Goal: Navigation & Orientation: Find specific page/section

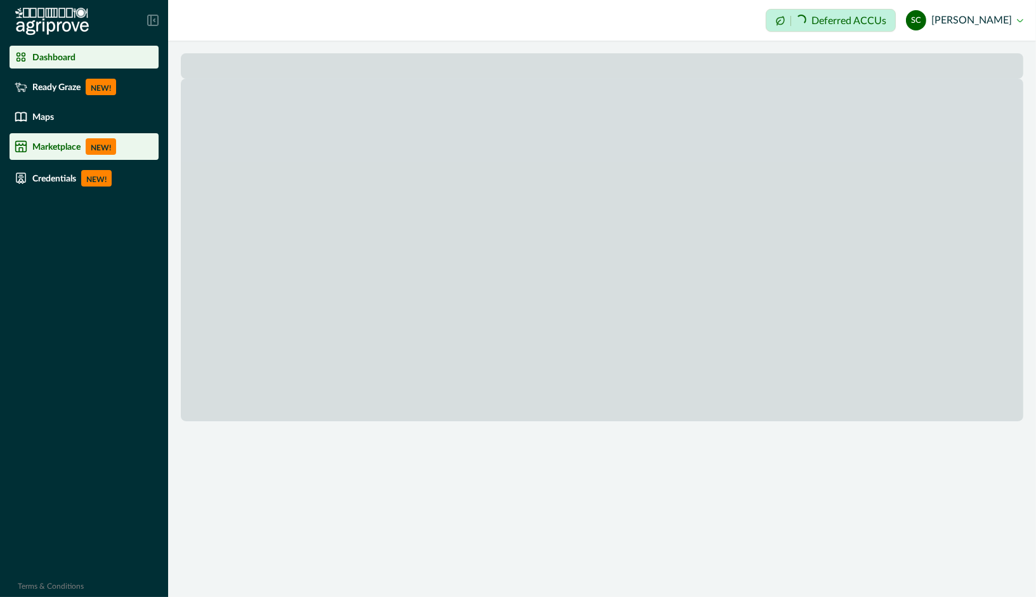
click at [20, 149] on icon at bounding box center [21, 146] width 13 height 13
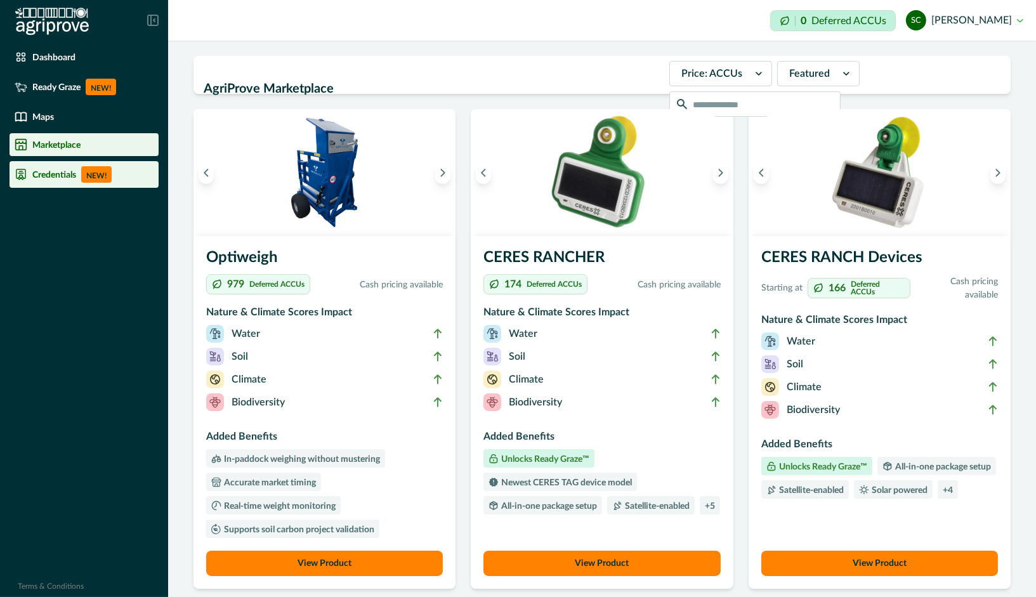
click at [43, 171] on p "Credentials" at bounding box center [54, 174] width 44 height 10
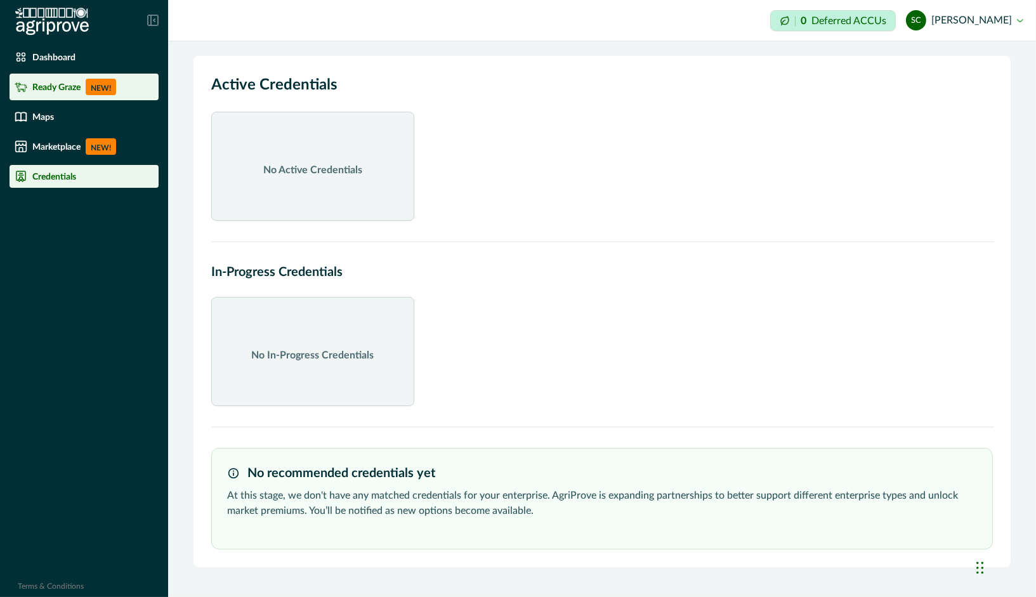
click at [53, 86] on p "Ready Graze" at bounding box center [56, 87] width 48 height 10
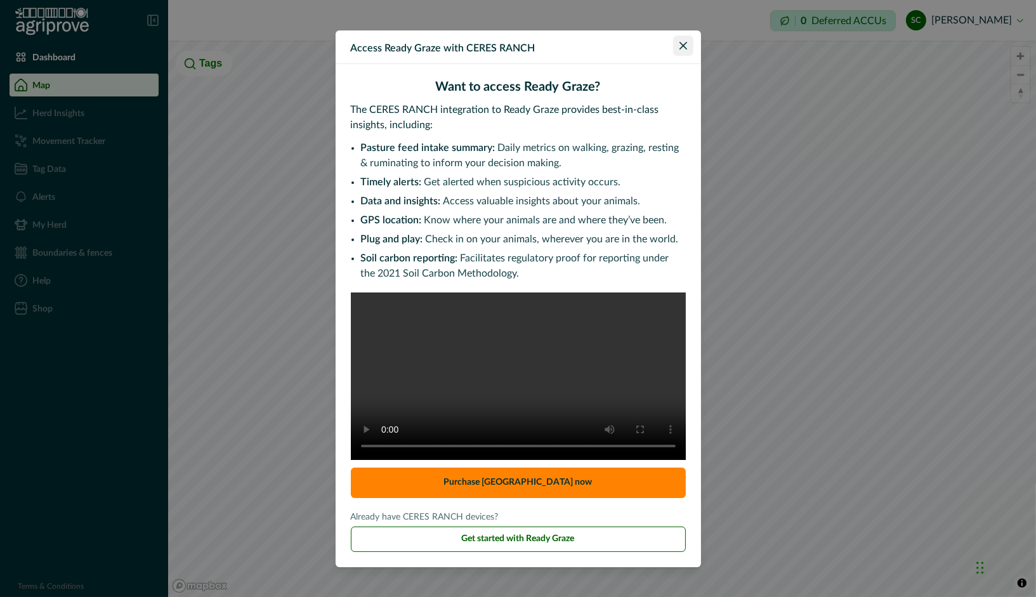
click at [686, 36] on button "Close" at bounding box center [683, 46] width 20 height 20
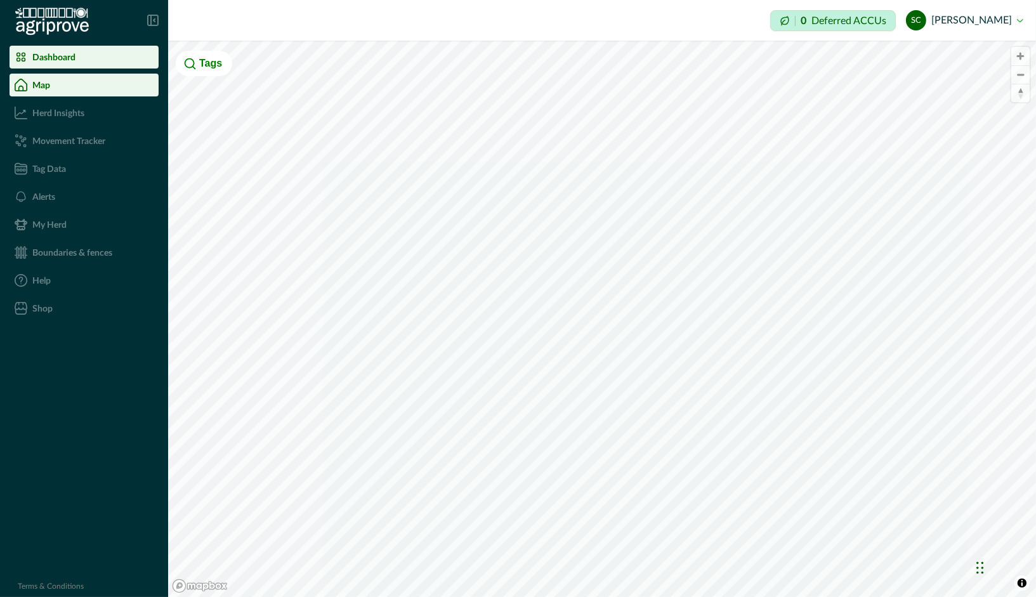
click at [62, 53] on p "Dashboard" at bounding box center [53, 57] width 43 height 10
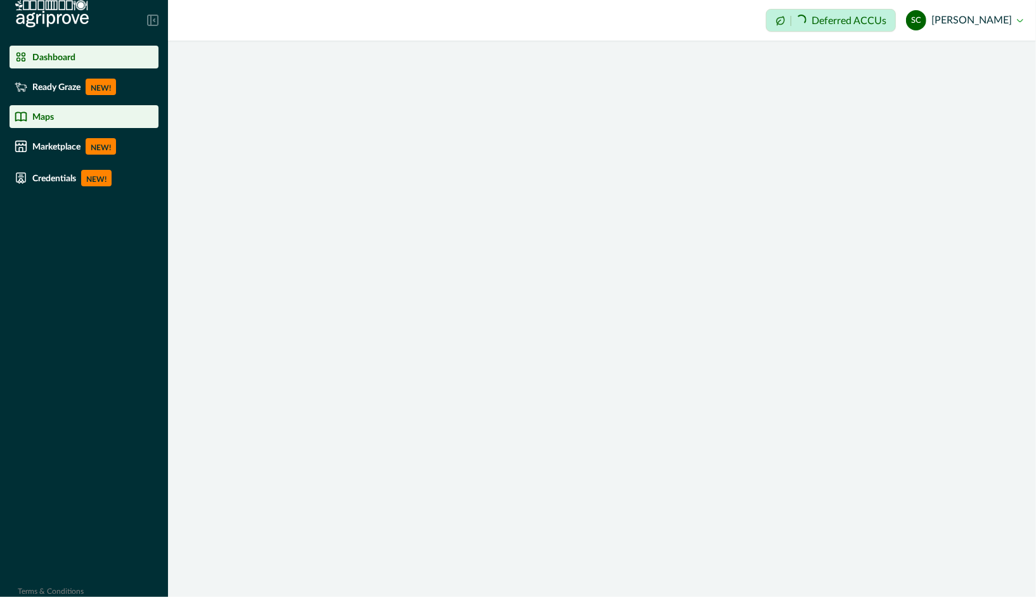
click at [40, 116] on p "Maps" at bounding box center [43, 117] width 22 height 10
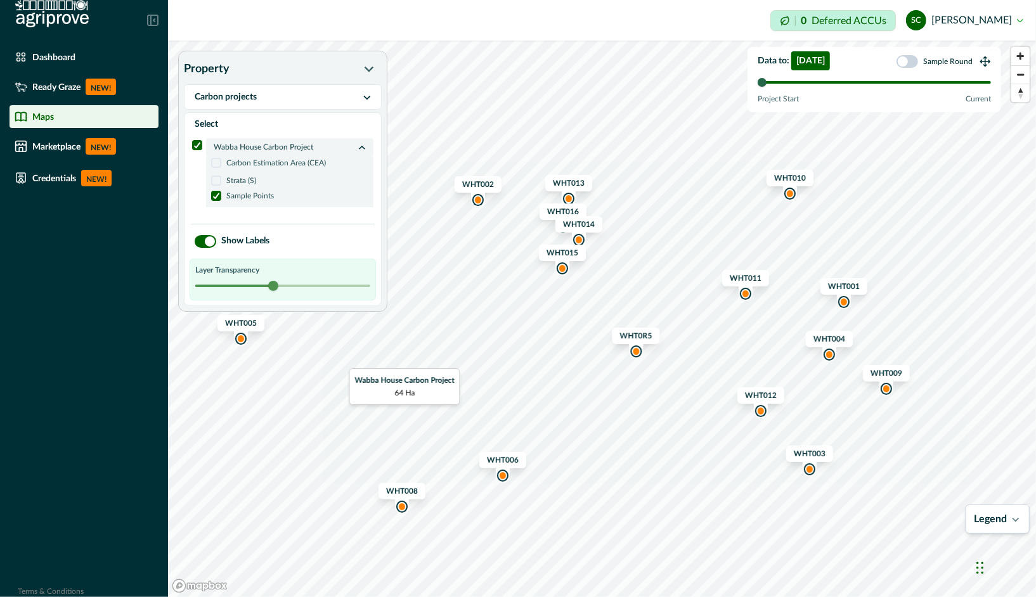
click at [981, 100] on p "Current" at bounding box center [978, 98] width 25 height 11
click at [908, 62] on span at bounding box center [903, 61] width 10 height 10
click at [908, 62] on span at bounding box center [908, 61] width 22 height 13
click at [908, 62] on span at bounding box center [903, 61] width 10 height 10
click at [908, 62] on span at bounding box center [908, 61] width 22 height 13
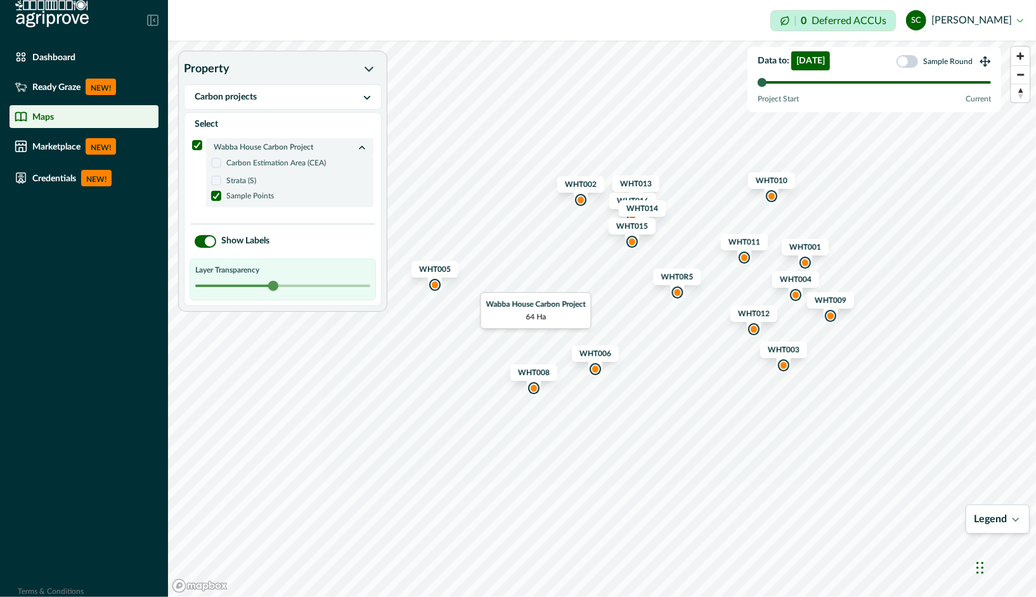
click at [209, 241] on span at bounding box center [210, 242] width 10 height 10
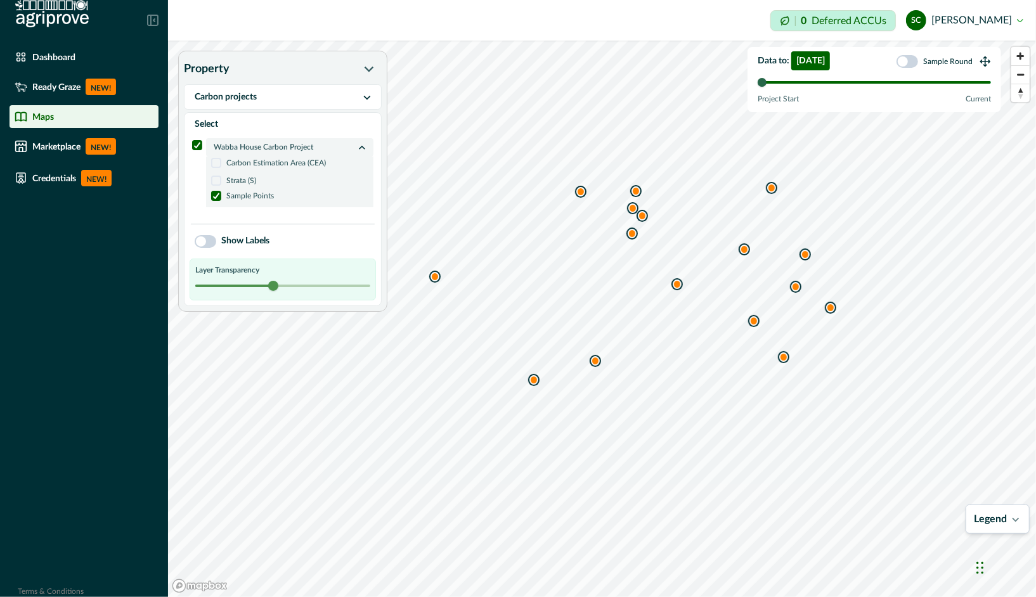
click at [209, 241] on span at bounding box center [206, 241] width 22 height 13
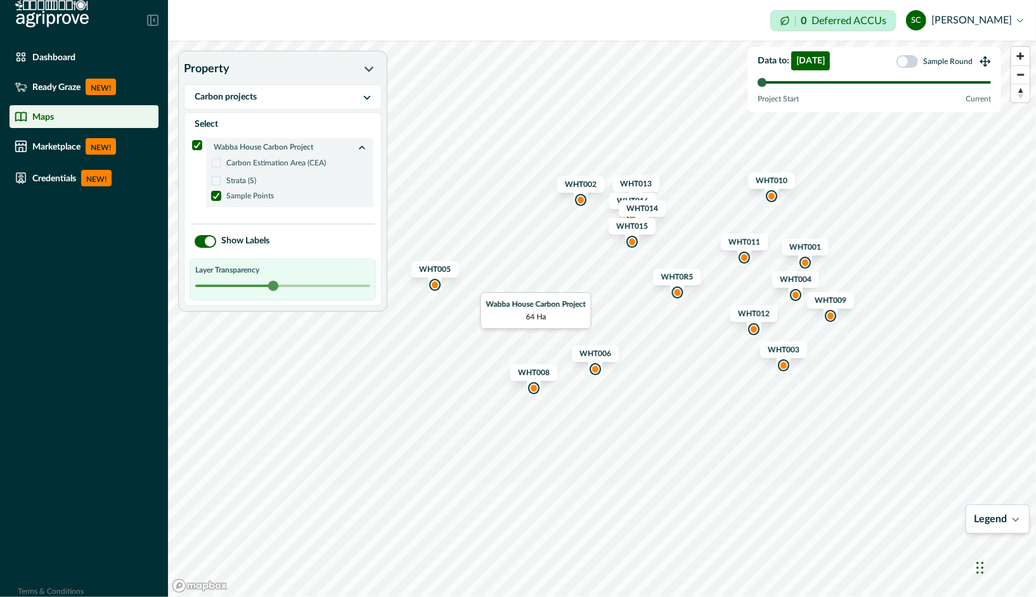
click at [214, 193] on icon at bounding box center [216, 196] width 8 height 6
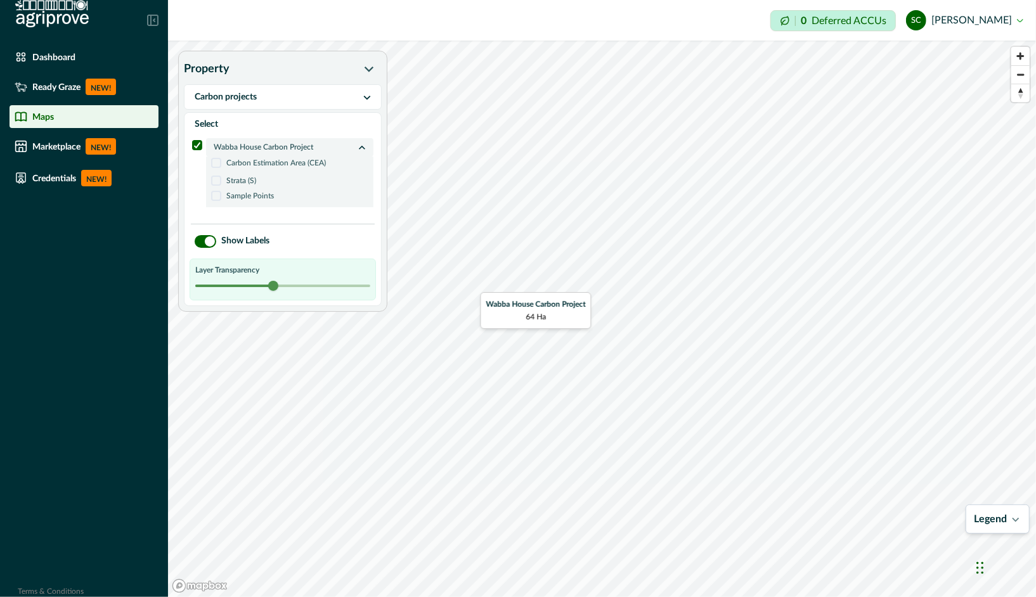
click at [195, 142] on icon at bounding box center [197, 145] width 8 height 6
click at [195, 142] on span at bounding box center [197, 145] width 10 height 10
click at [212, 179] on span at bounding box center [216, 181] width 10 height 10
click at [215, 194] on span at bounding box center [216, 196] width 10 height 10
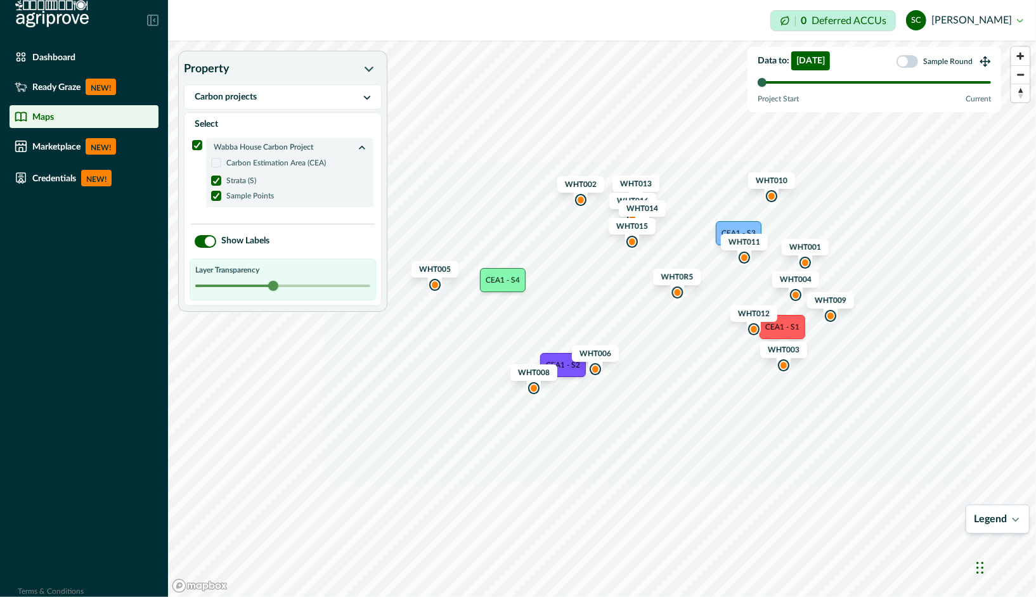
click at [214, 181] on icon at bounding box center [216, 181] width 8 height 6
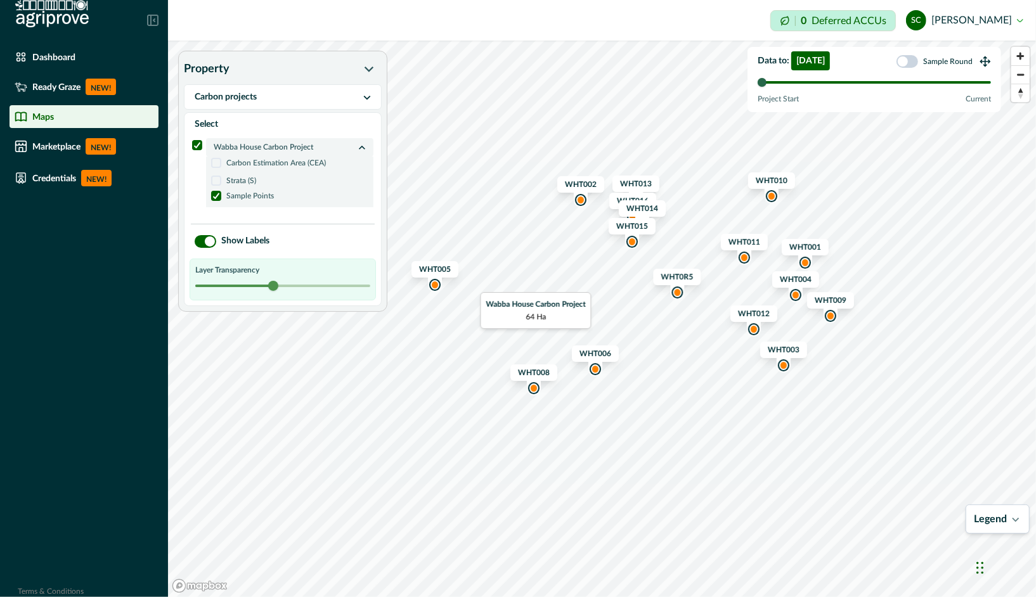
click at [215, 197] on polyline at bounding box center [217, 195] width 6 height 5
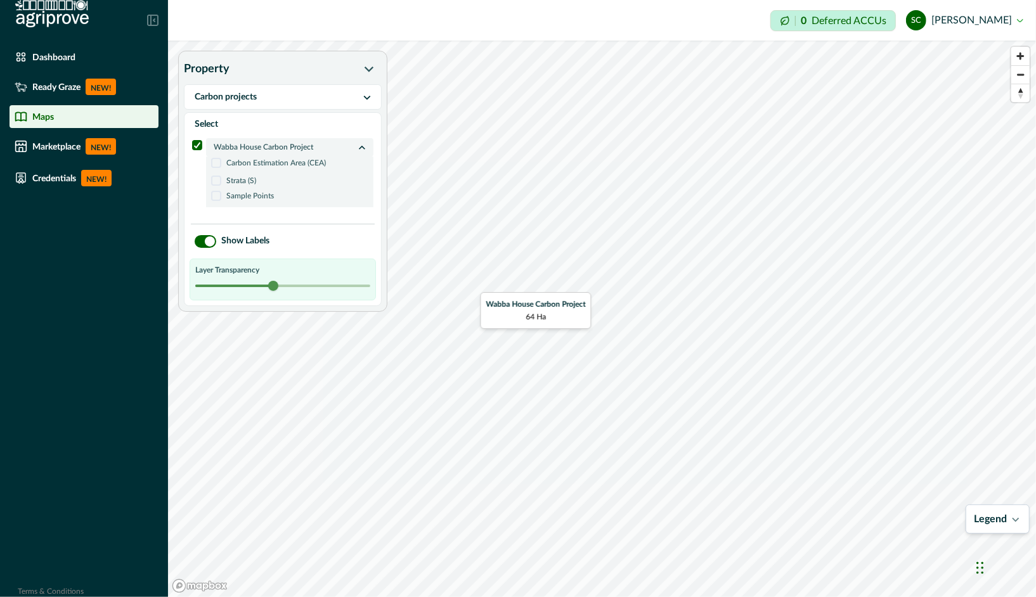
click at [216, 164] on span at bounding box center [216, 163] width 10 height 10
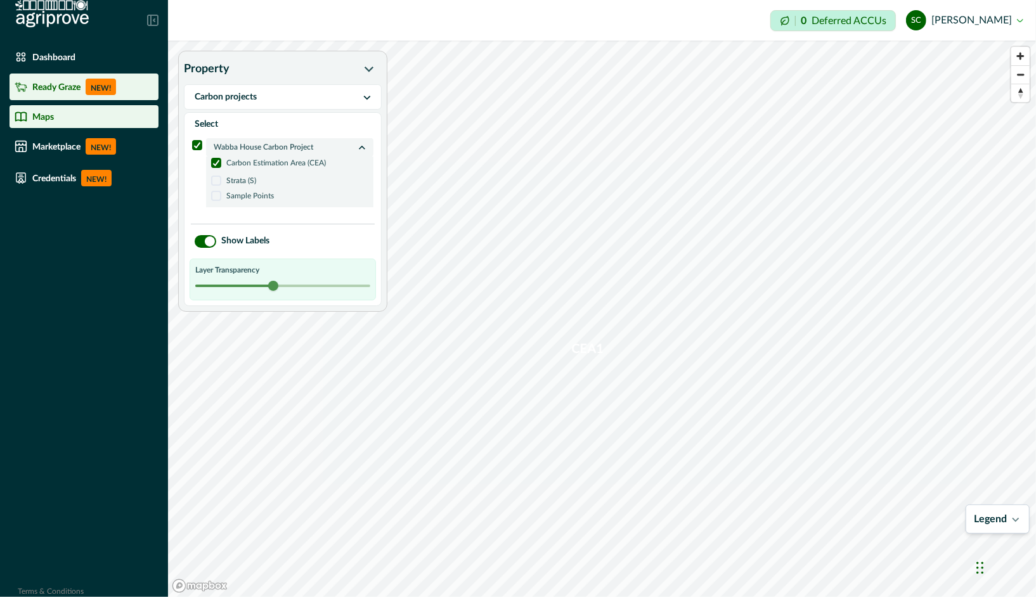
click at [37, 83] on p "Ready Graze" at bounding box center [56, 87] width 48 height 10
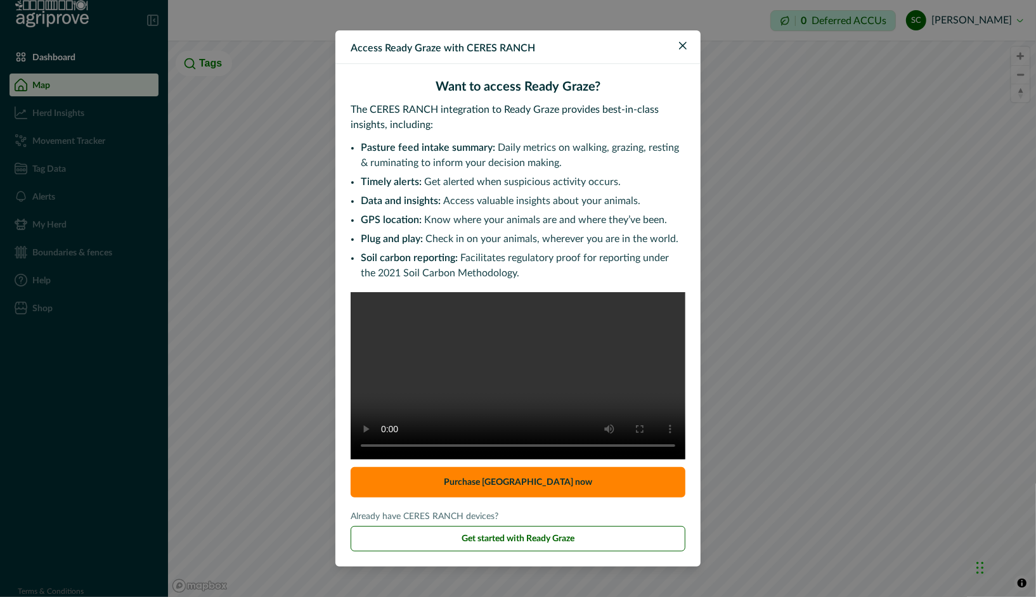
click at [696, 30] on header "Access Ready Graze with CERES RANCH" at bounding box center [517, 47] width 365 height 34
click at [682, 42] on icon "Close" at bounding box center [683, 46] width 8 height 8
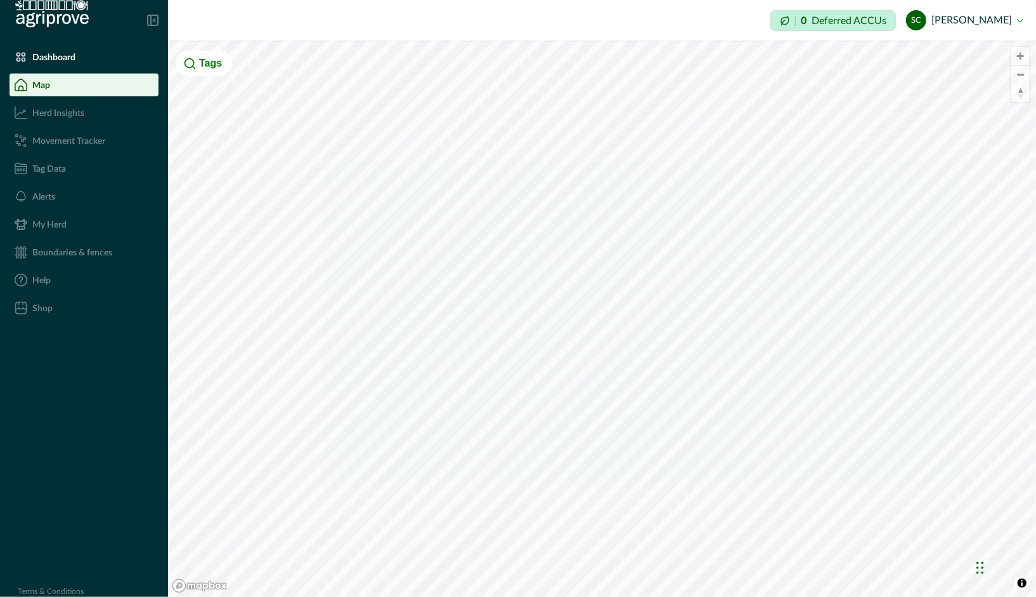
click at [310, 4] on div "Impersonation Mode 0 Deferred ACCUs sc simon costello Sign out © Mapbox © OpenS…" at bounding box center [602, 298] width 868 height 597
click at [511, 597] on html "Dashboard Map Herd Insights Movement Tracker Tag Data Alerts My Herd Boundaries…" at bounding box center [518, 298] width 1036 height 597
click at [441, 597] on html "Dashboard Map Herd Insights Movement Tracker Tag Data Alerts My Herd Boundaries…" at bounding box center [518, 298] width 1036 height 597
